Goal: Information Seeking & Learning: Learn about a topic

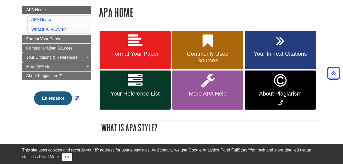
scroll to position [70, 0]
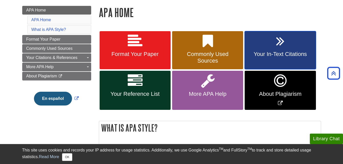
click at [272, 51] on link "Your In-Text Citations" at bounding box center [279, 50] width 71 height 38
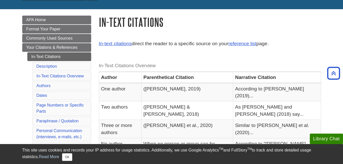
scroll to position [61, 0]
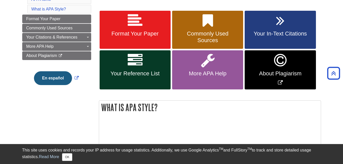
scroll to position [91, 0]
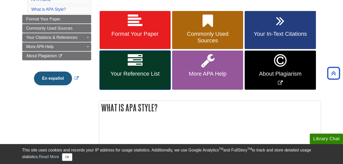
click at [142, 65] on icon at bounding box center [135, 60] width 15 height 15
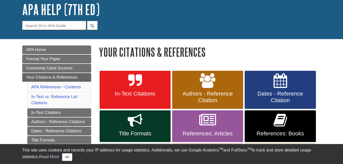
scroll to position [31, 0]
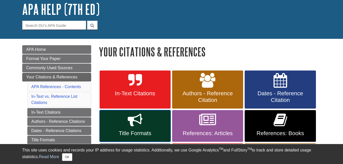
click at [138, 121] on icon at bounding box center [135, 120] width 15 height 15
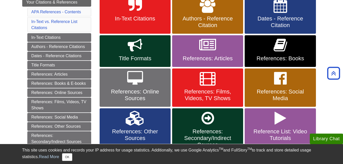
scroll to position [107, 0]
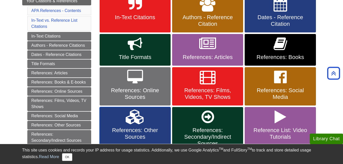
click at [130, 126] on link "References: Other Sources" at bounding box center [135, 129] width 71 height 45
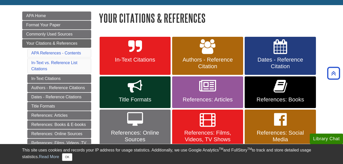
scroll to position [65, 0]
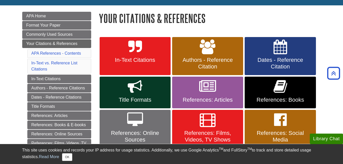
drag, startPoint x: 132, startPoint y: 53, endPoint x: 222, endPoint y: 10, distance: 99.0
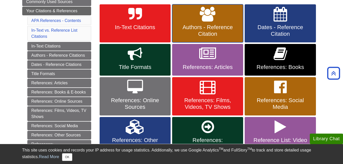
scroll to position [97, 0]
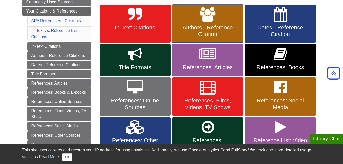
drag, startPoint x: 209, startPoint y: 56, endPoint x: 228, endPoint y: 28, distance: 33.8
click at [228, 28] on span "Authors - Reference Citation" at bounding box center [207, 30] width 63 height 13
